Goal: Check status

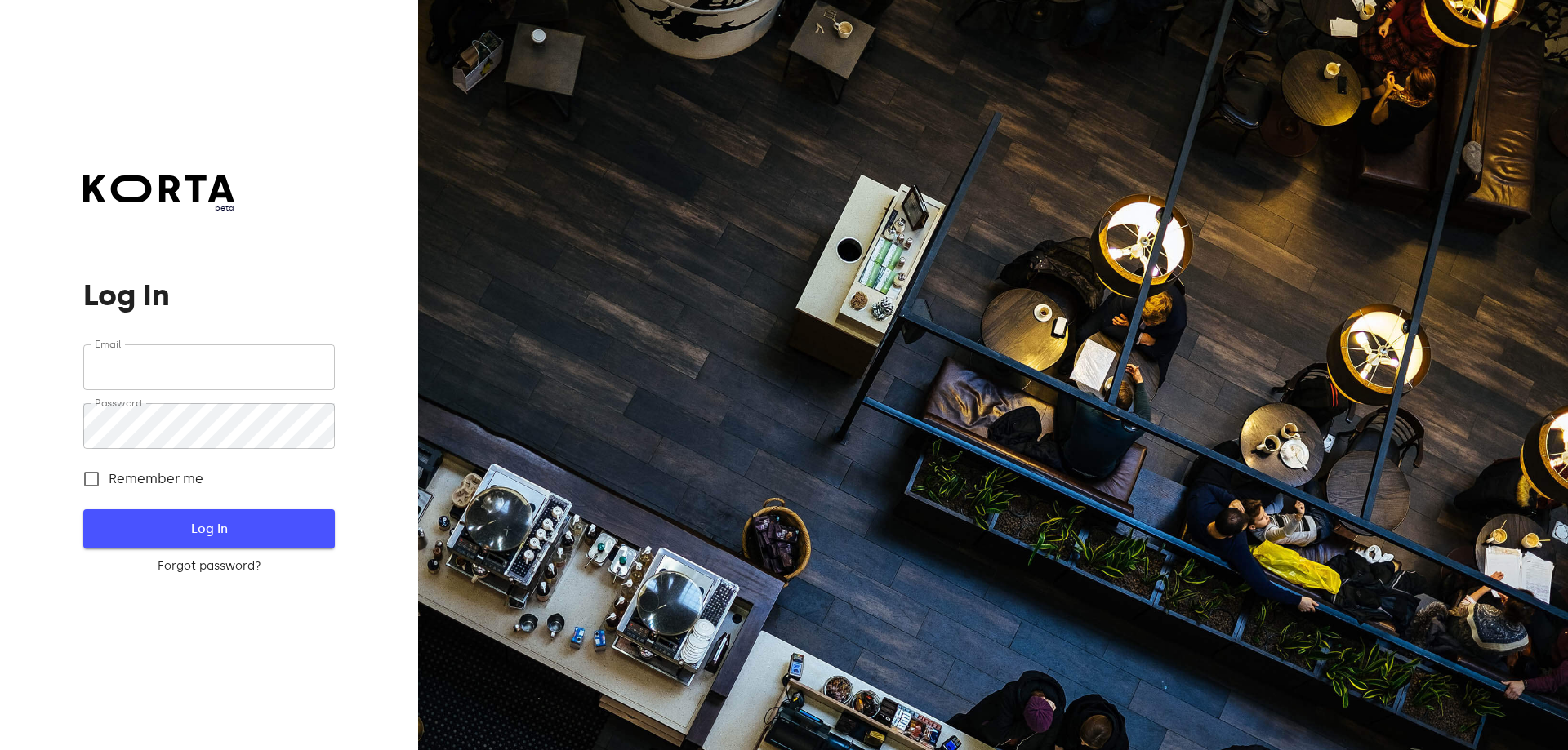
type input "[EMAIL_ADDRESS][DOMAIN_NAME]"
click at [311, 524] on button "Log In" at bounding box center [208, 529] width 251 height 39
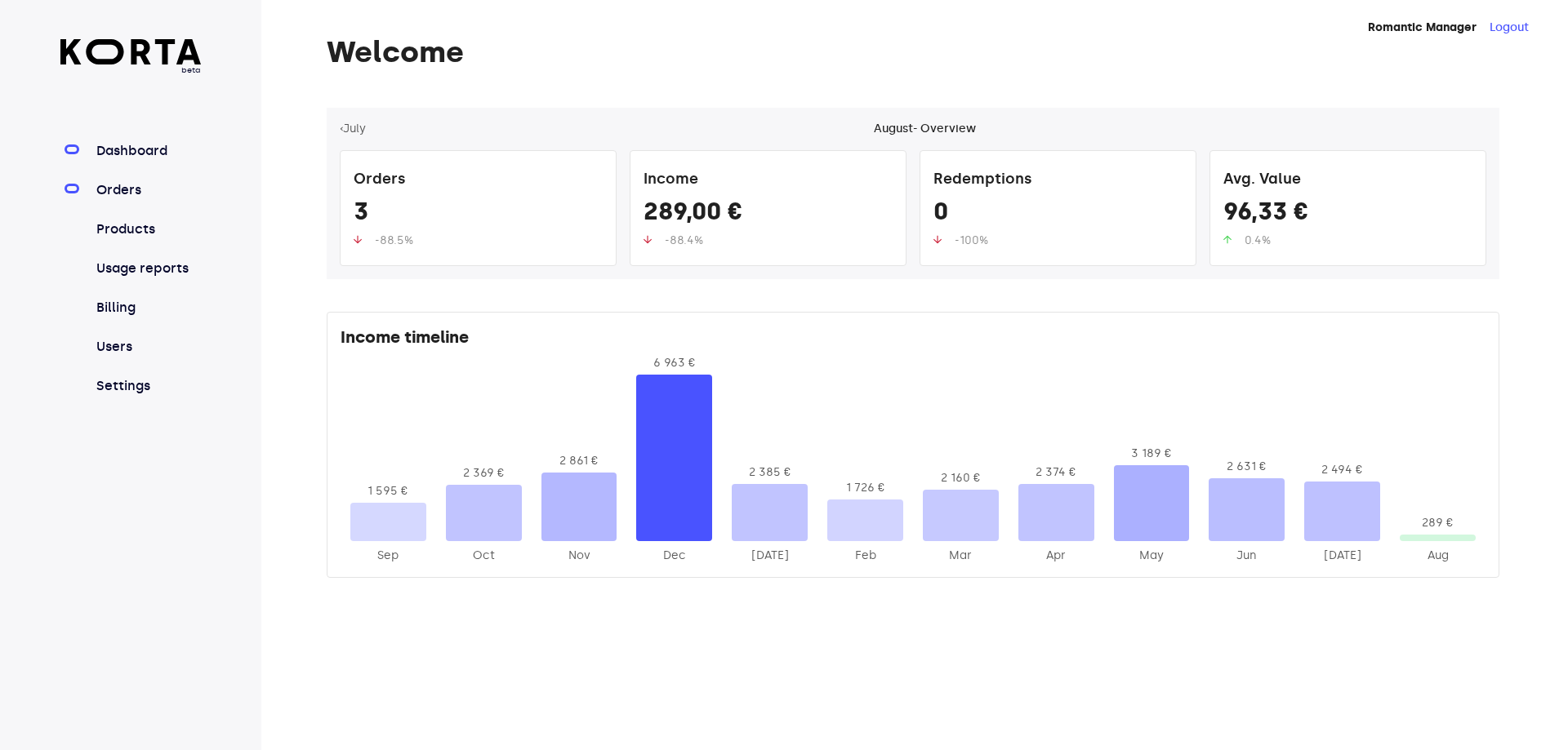
click at [147, 191] on link "Orders" at bounding box center [147, 190] width 109 height 20
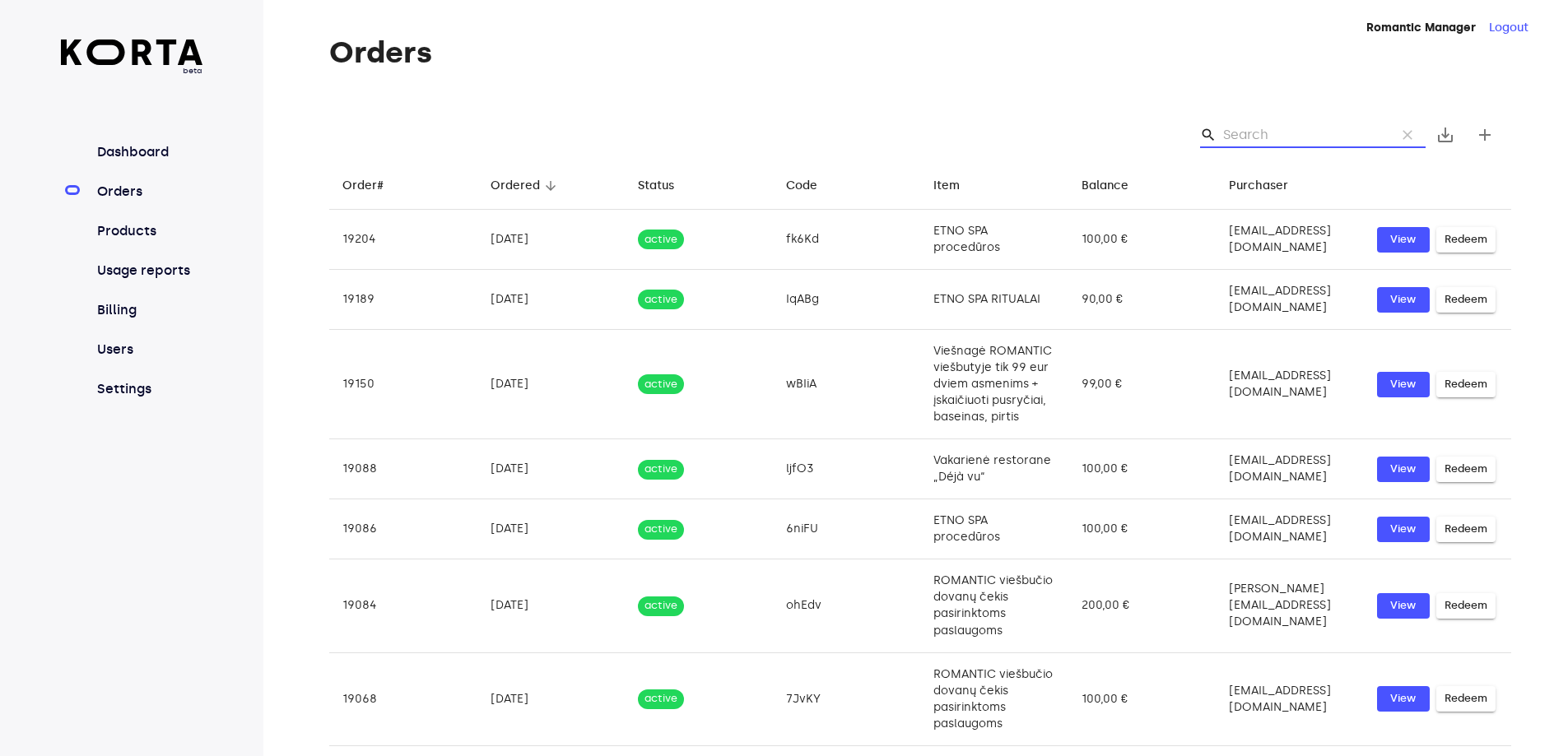
click at [1251, 131] on input "Search" at bounding box center [1303, 135] width 160 height 26
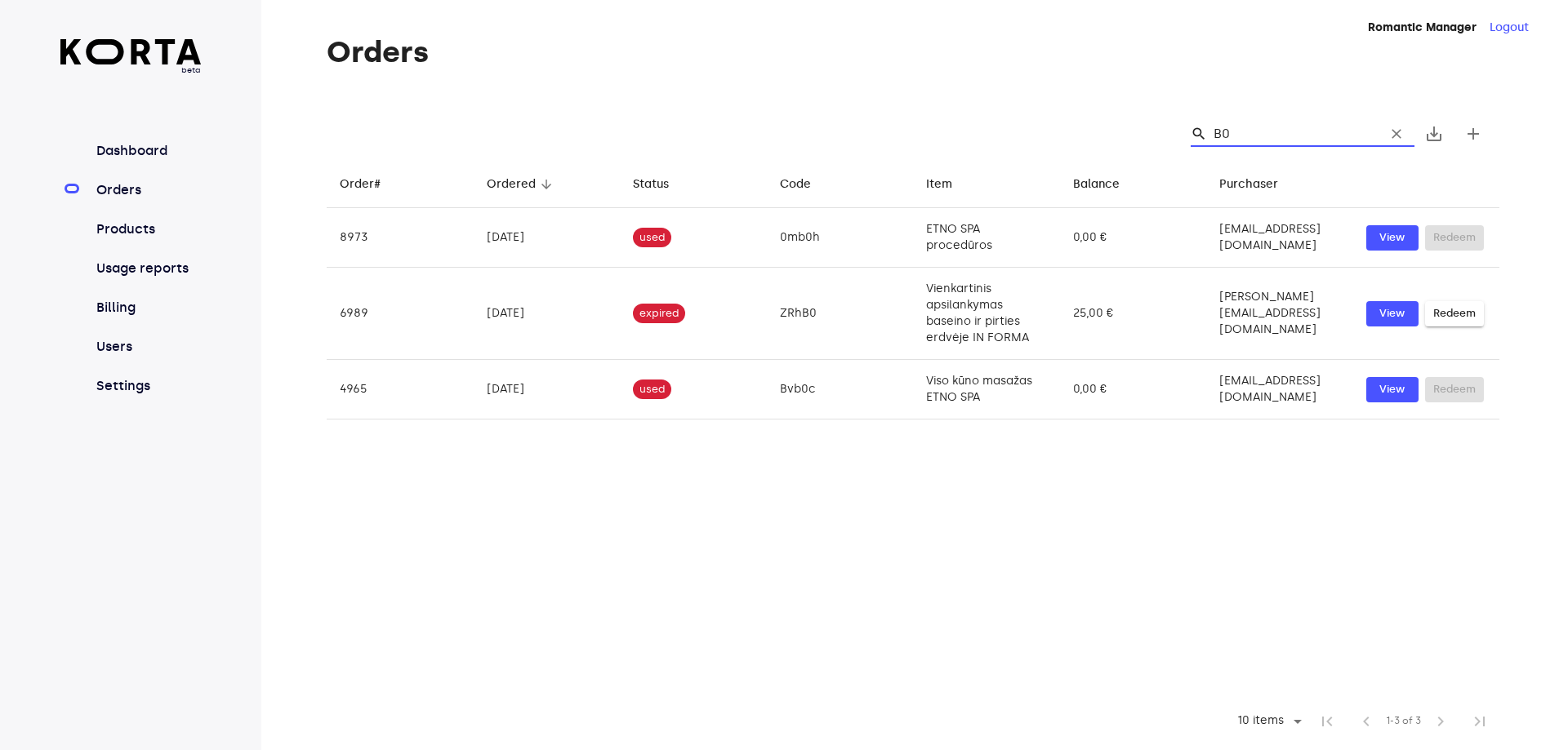
type input "B"
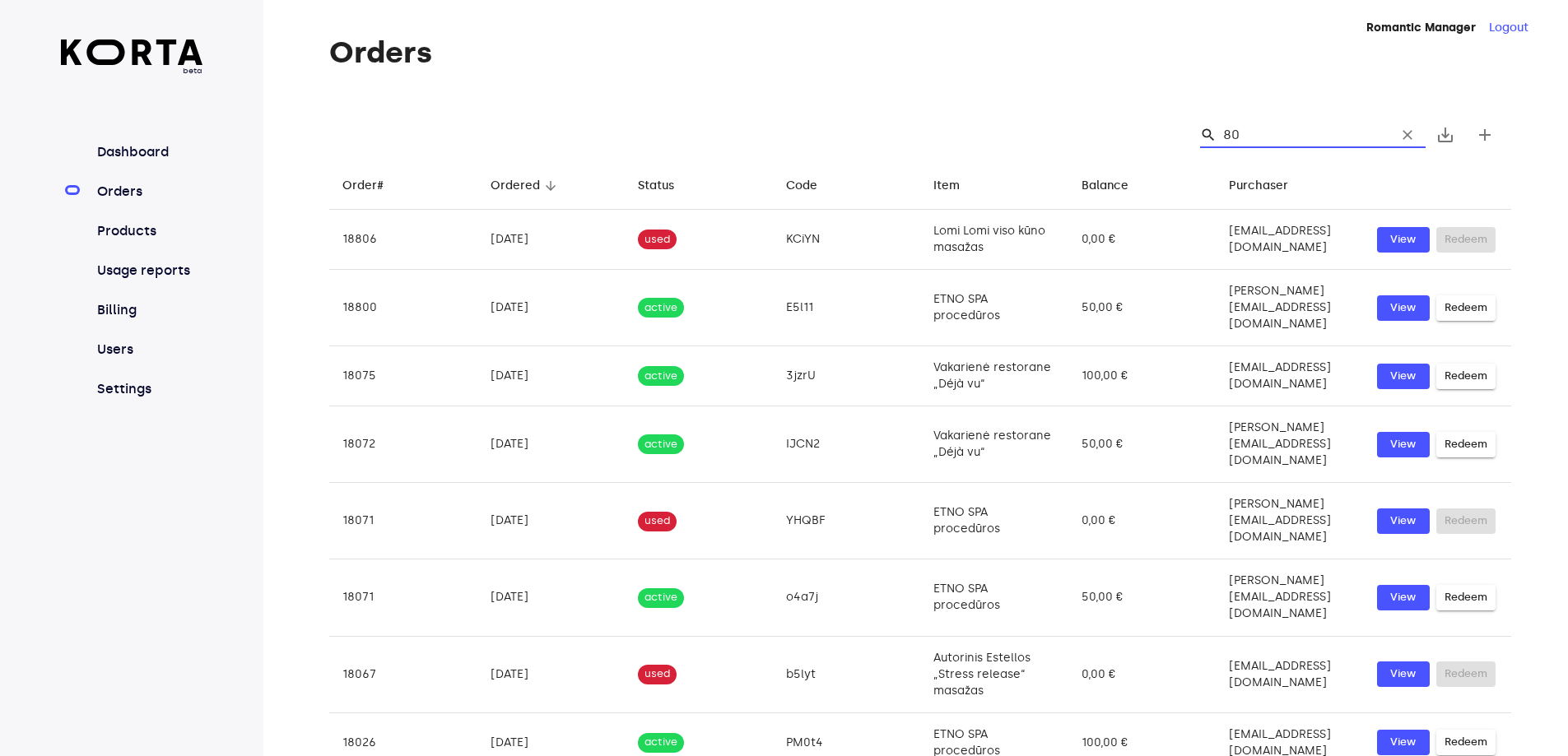
type input "8"
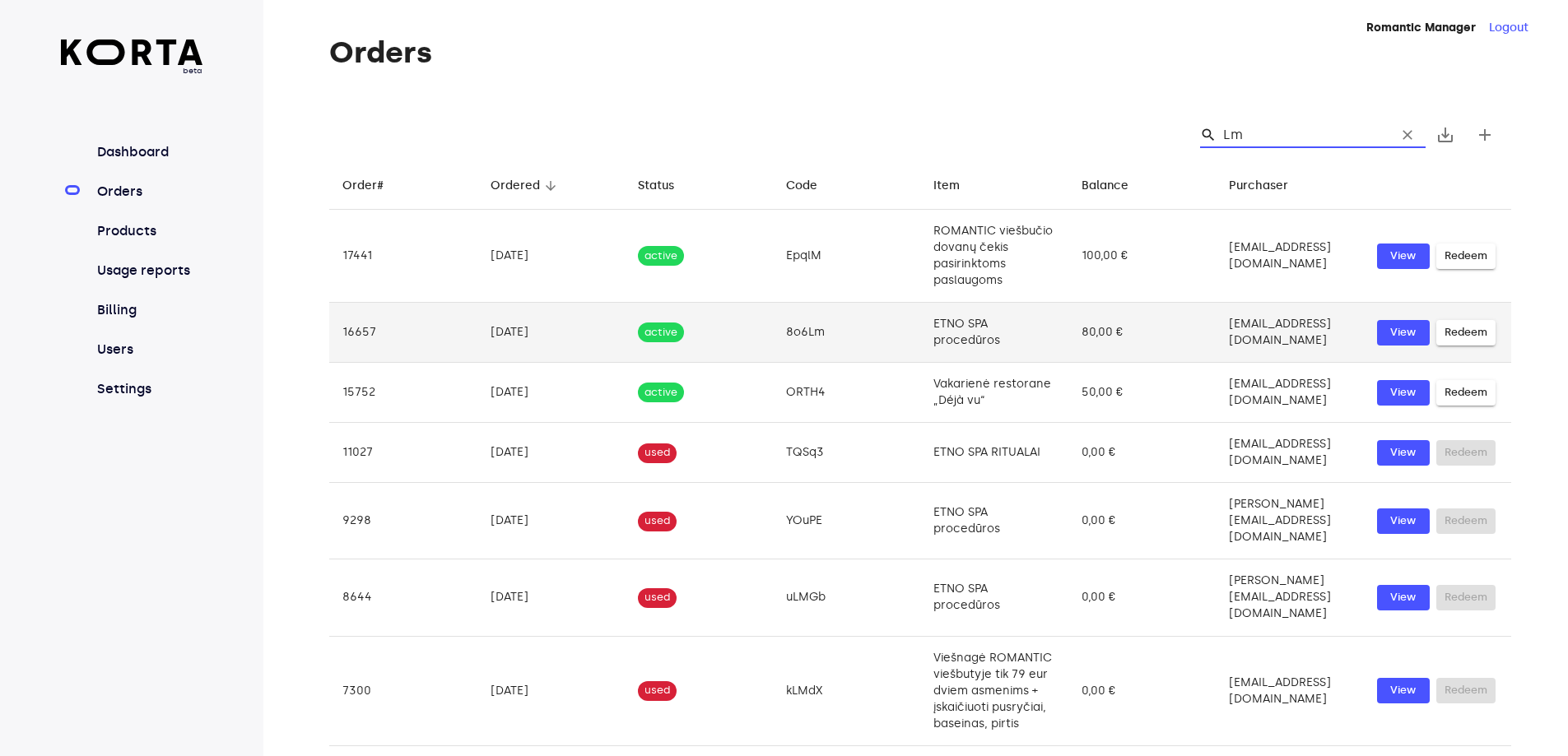
type input "Lm"
click at [825, 344] on td "8o6Lm" at bounding box center [847, 332] width 149 height 60
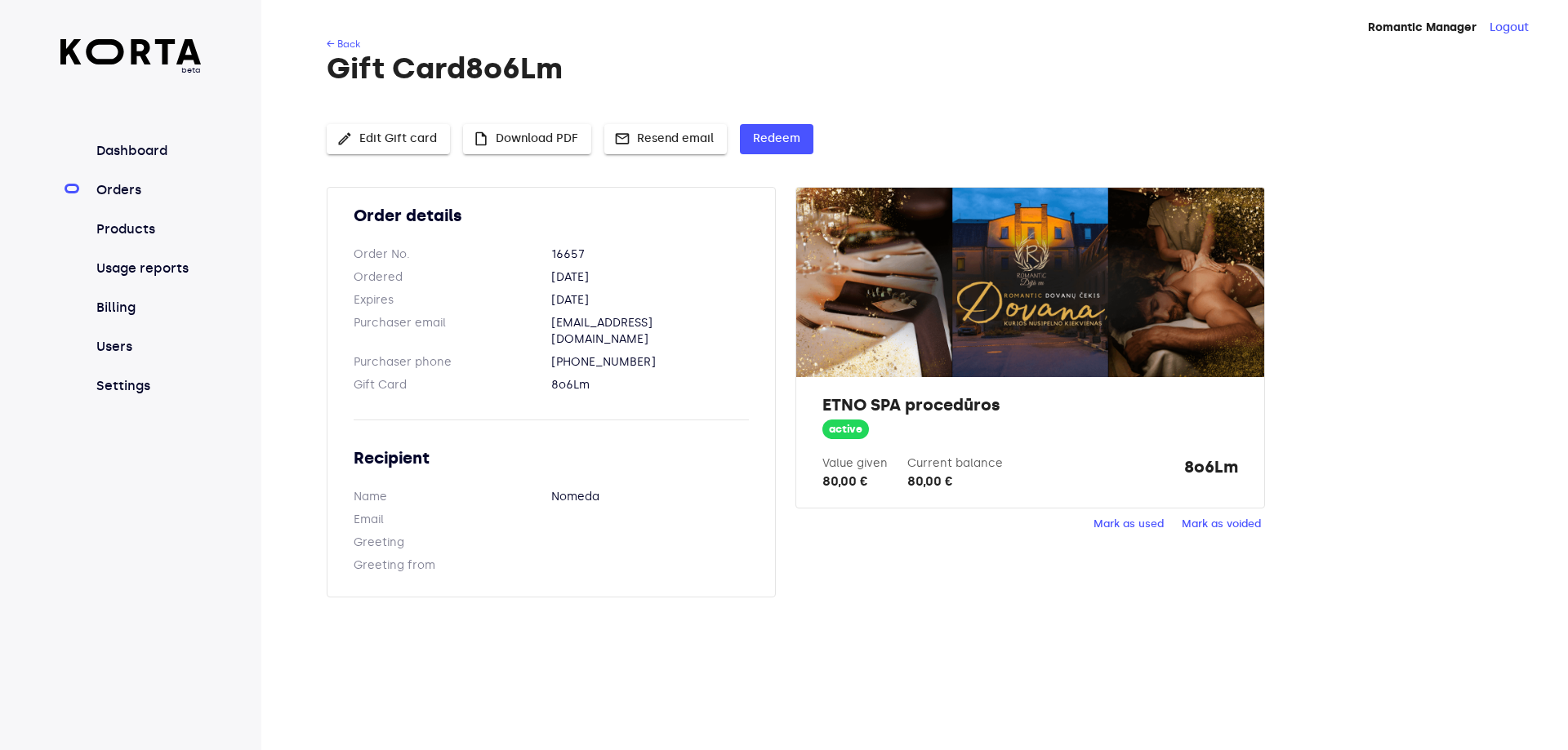
click at [534, 128] on button "insert_drive_file Download PDF" at bounding box center [527, 139] width 129 height 30
click at [1157, 528] on span "Mark as used" at bounding box center [1129, 525] width 70 height 19
